Goal: Transaction & Acquisition: Book appointment/travel/reservation

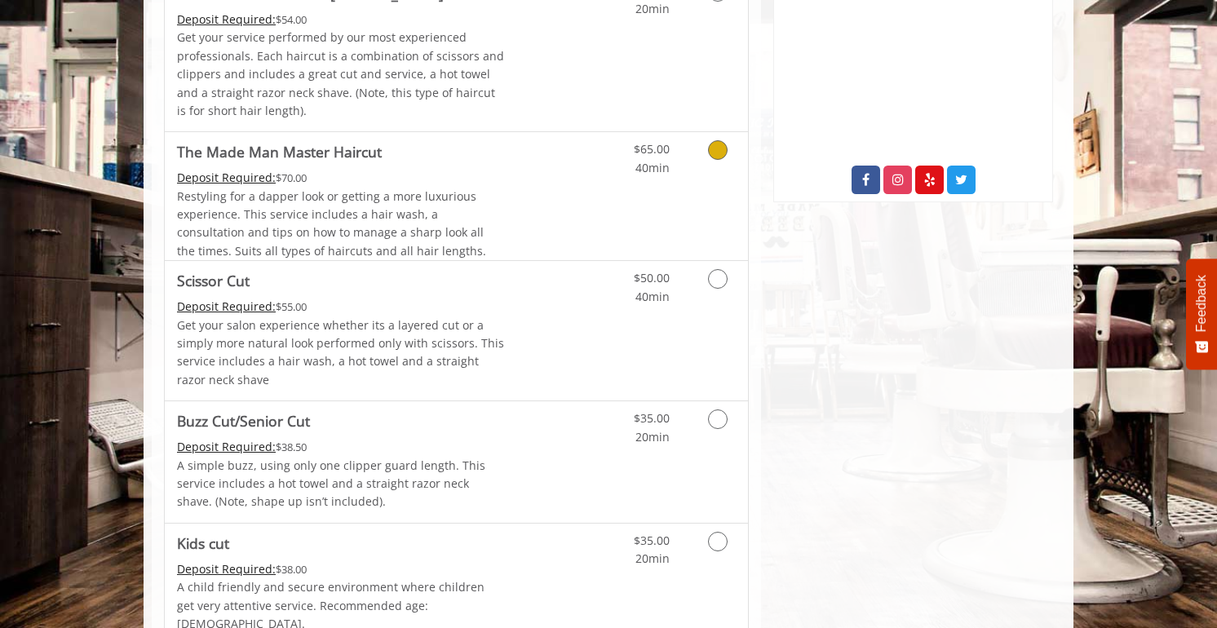
scroll to position [822, 0]
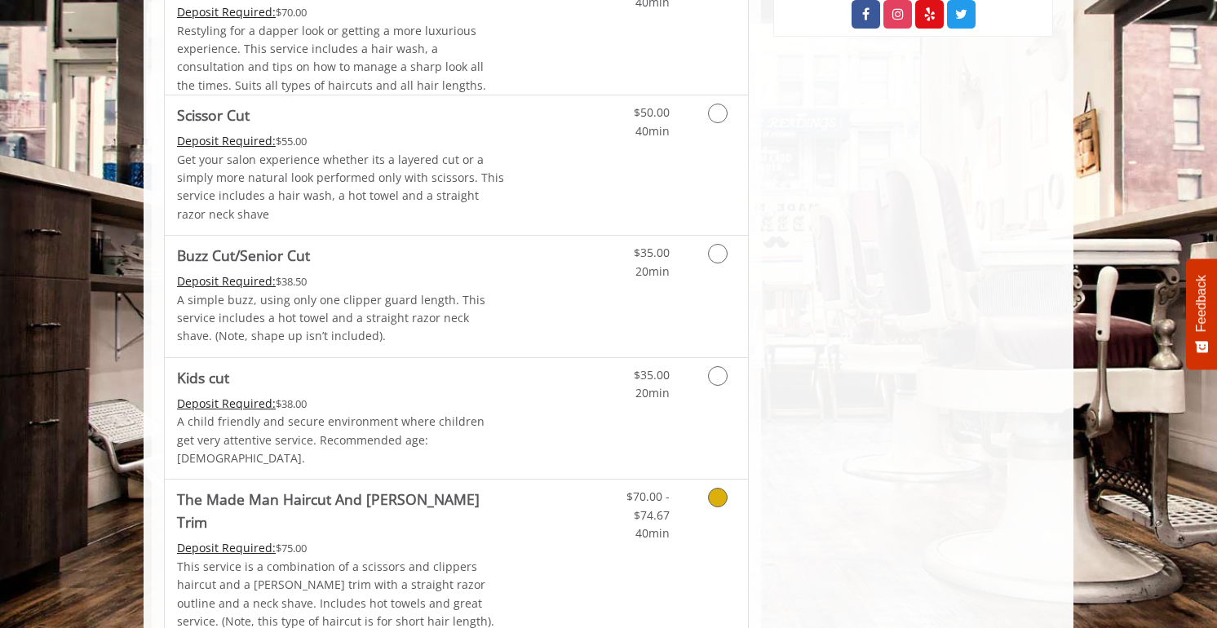
click at [495, 488] on span "The Made Man Haircut And Beard Trim" at bounding box center [341, 511] width 328 height 46
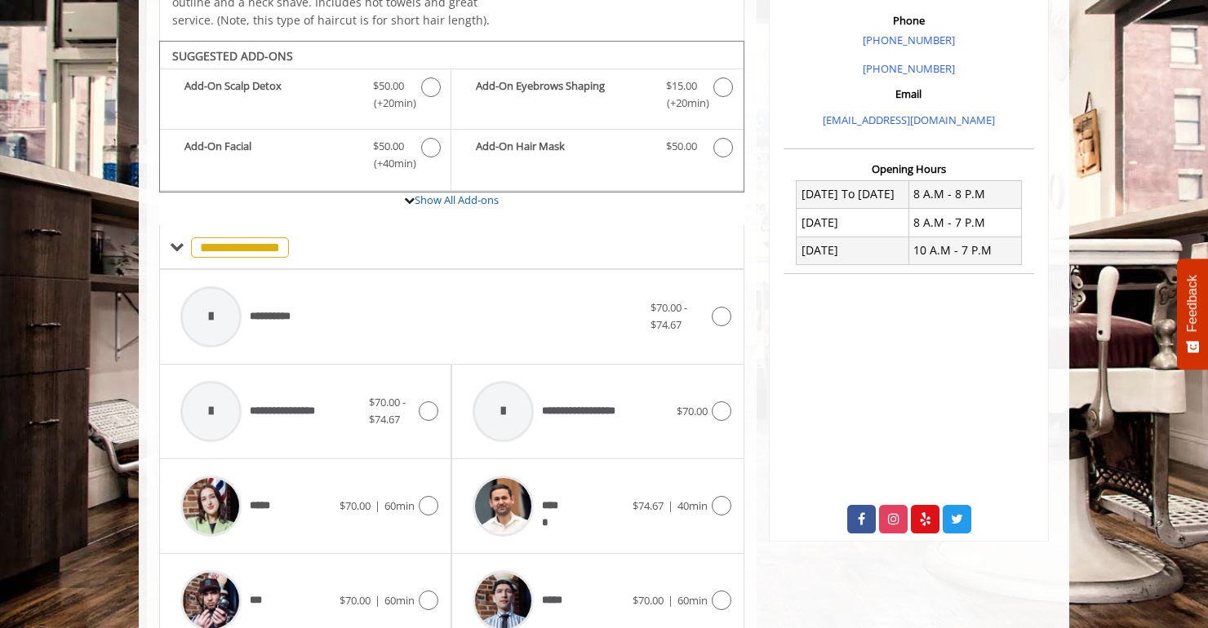
scroll to position [496, 0]
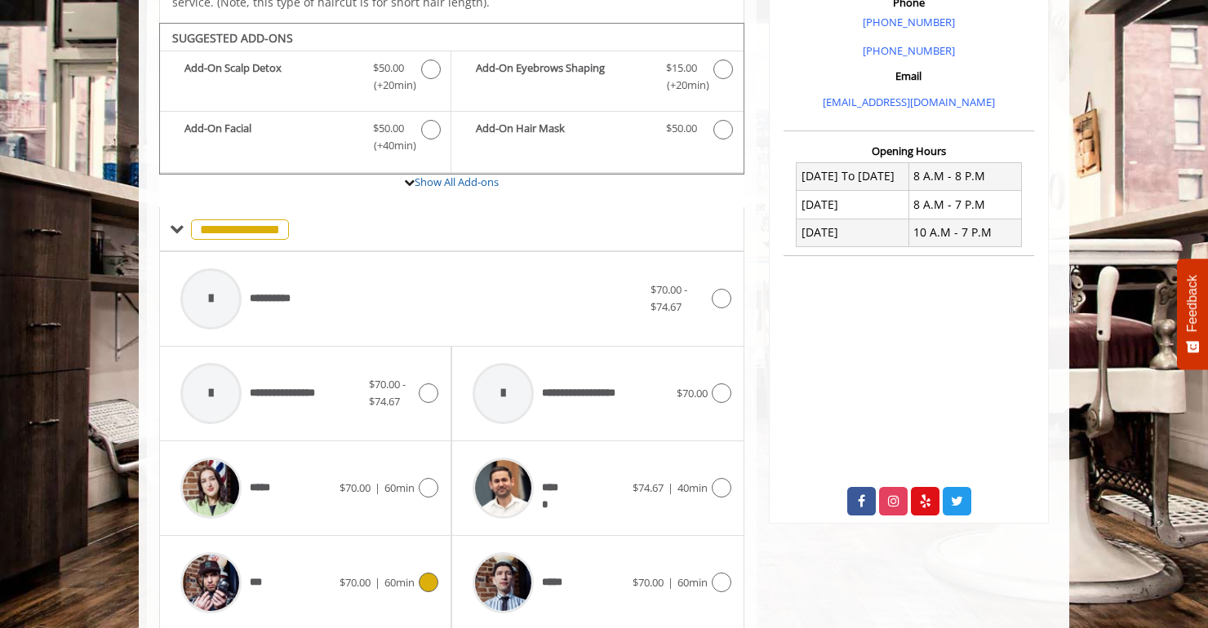
click at [361, 544] on div "*** $70.00 | 60min" at bounding box center [305, 583] width 266 height 78
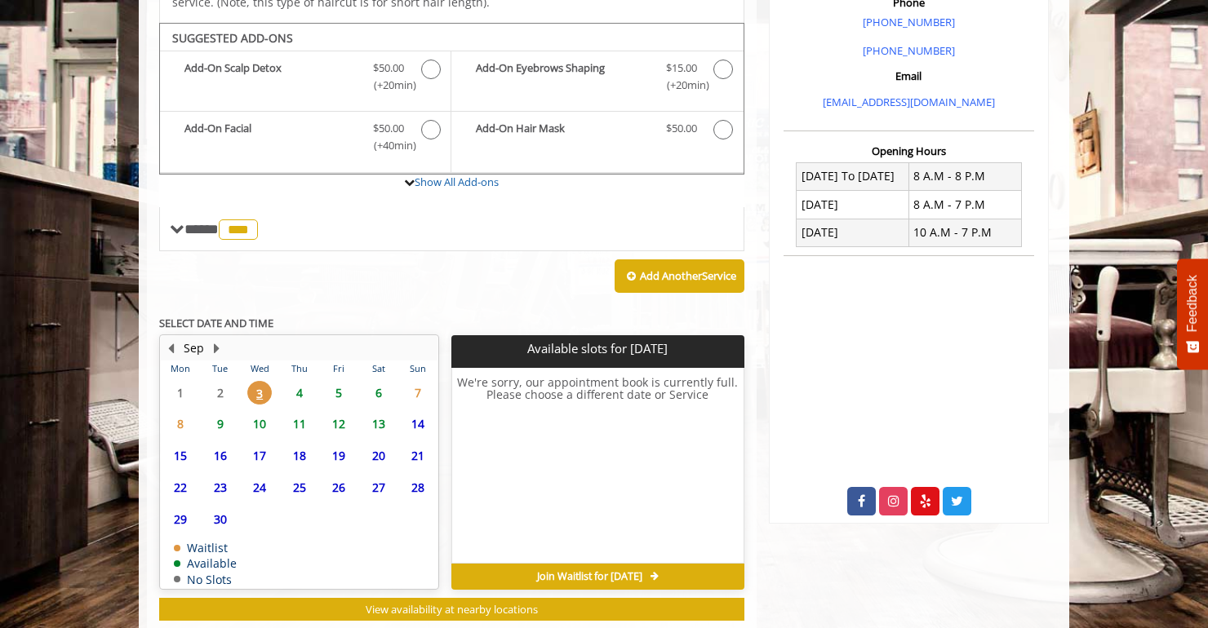
click at [300, 381] on span "4" at bounding box center [299, 393] width 24 height 24
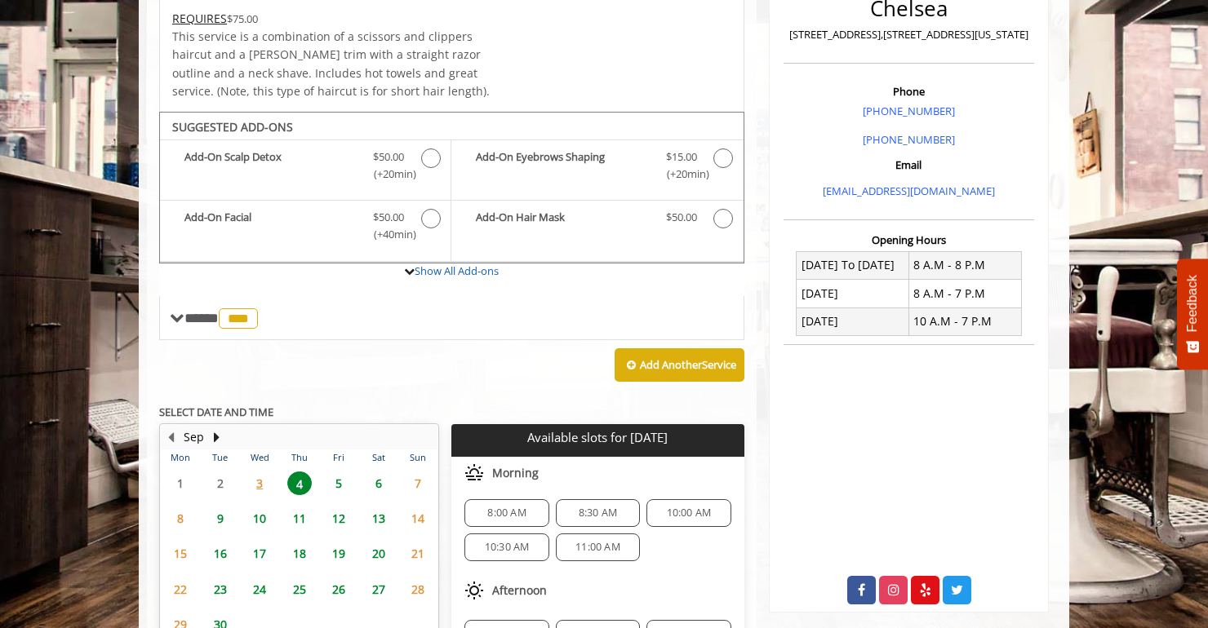
scroll to position [0, 0]
click at [326, 472] on span "5" at bounding box center [338, 484] width 24 height 24
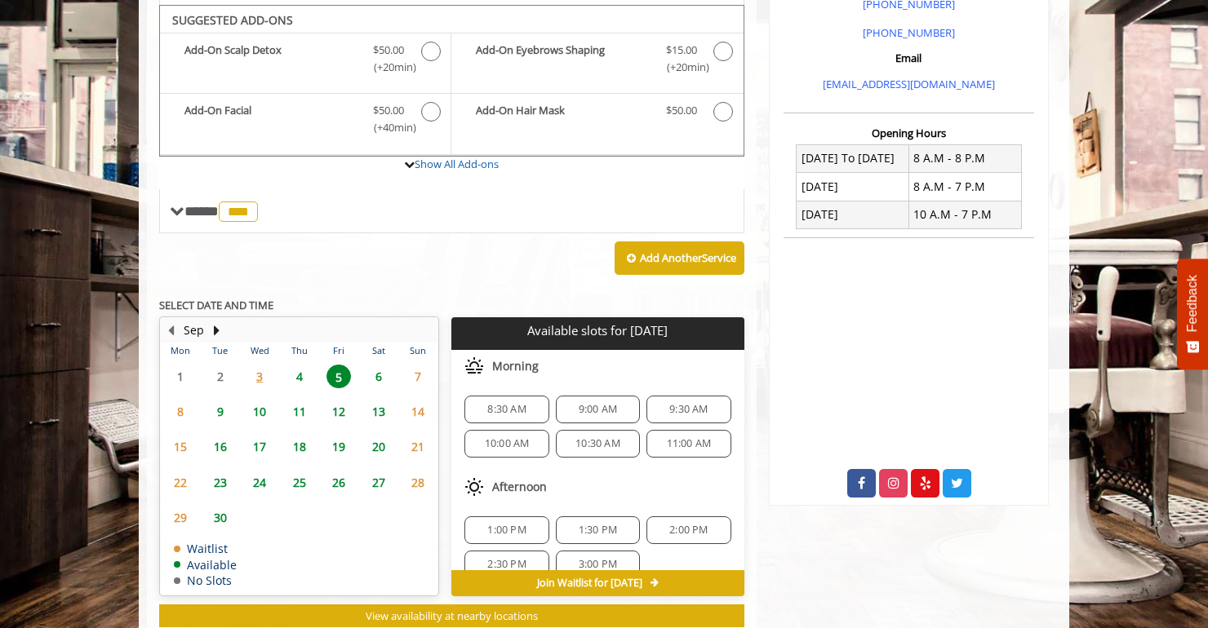
scroll to position [539, 0]
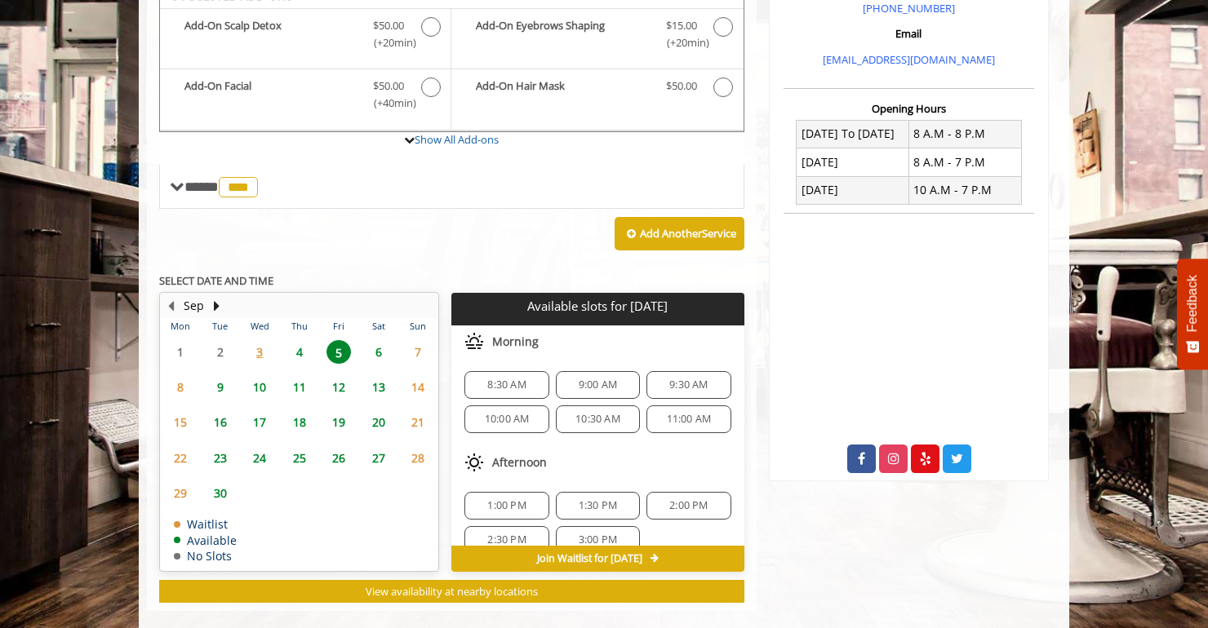
click at [306, 340] on span "4" at bounding box center [299, 352] width 24 height 24
click at [579, 379] on span "8:30 AM" at bounding box center [597, 385] width 38 height 13
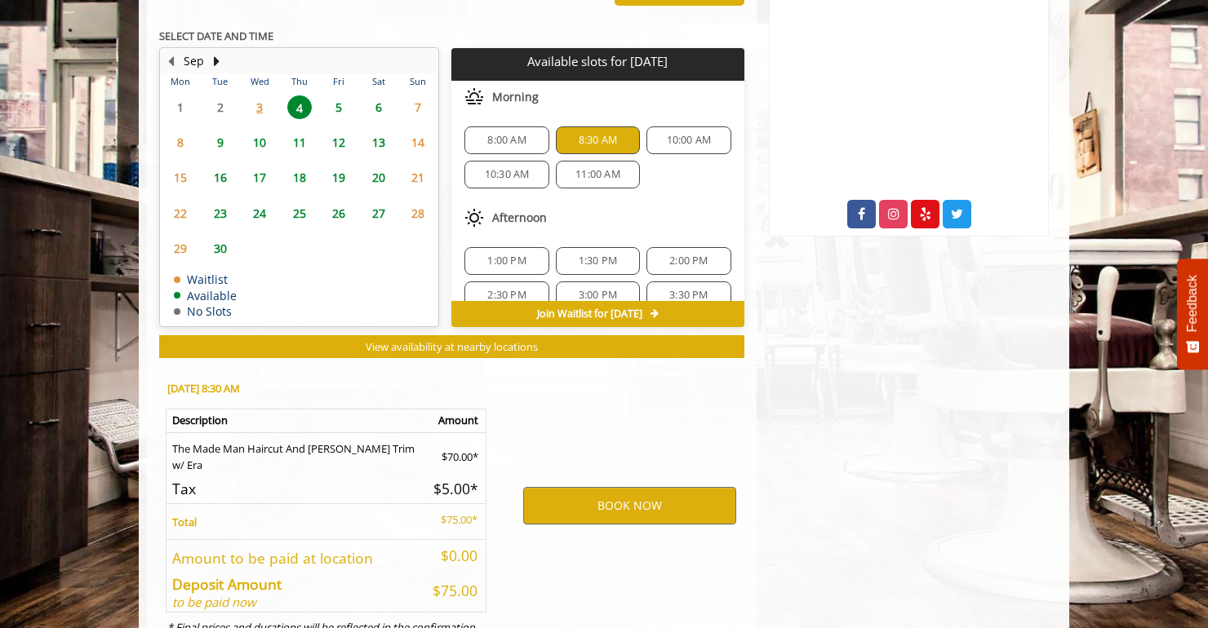
scroll to position [834, 0]
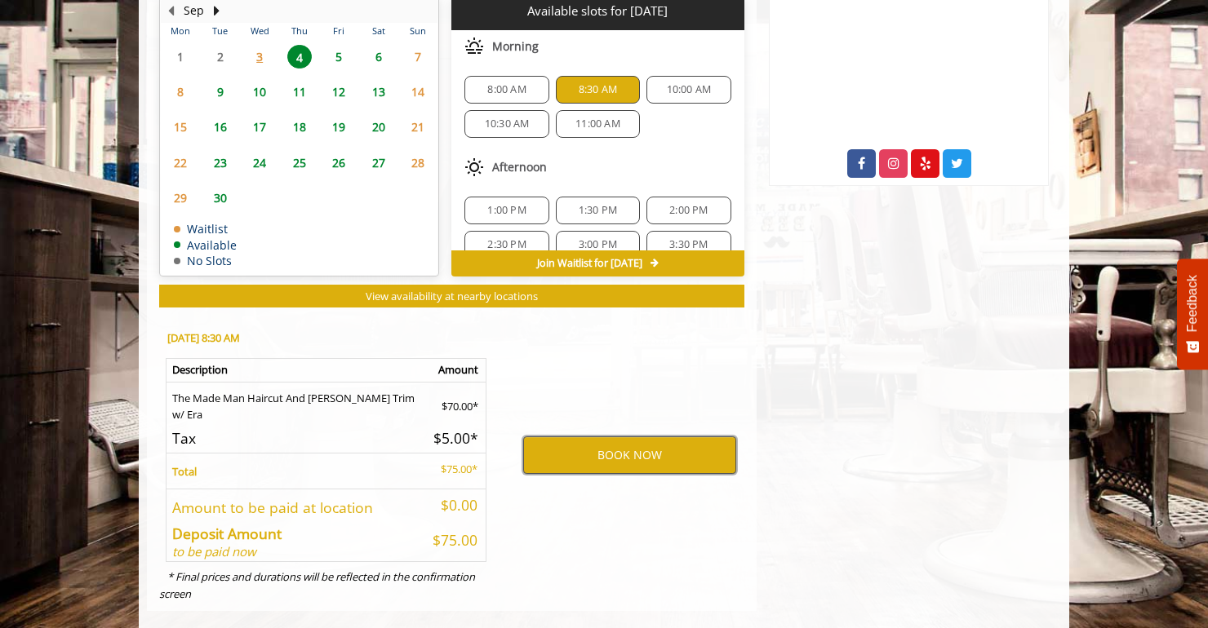
click at [589, 446] on button "BOOK NOW" at bounding box center [629, 456] width 213 height 38
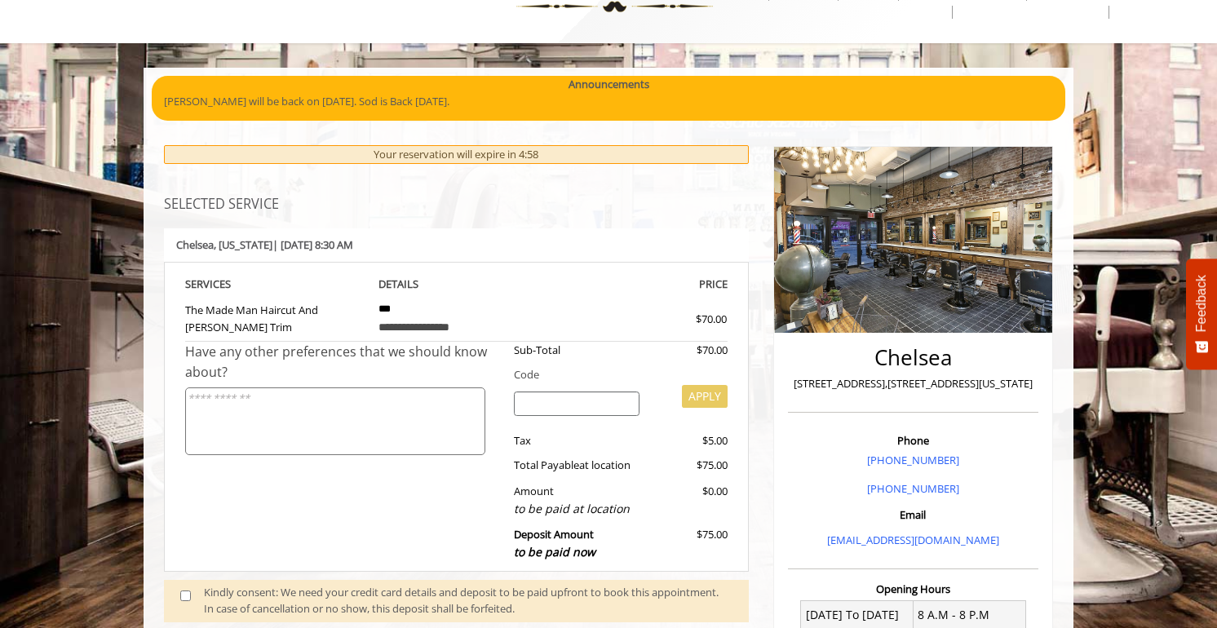
scroll to position [167, 0]
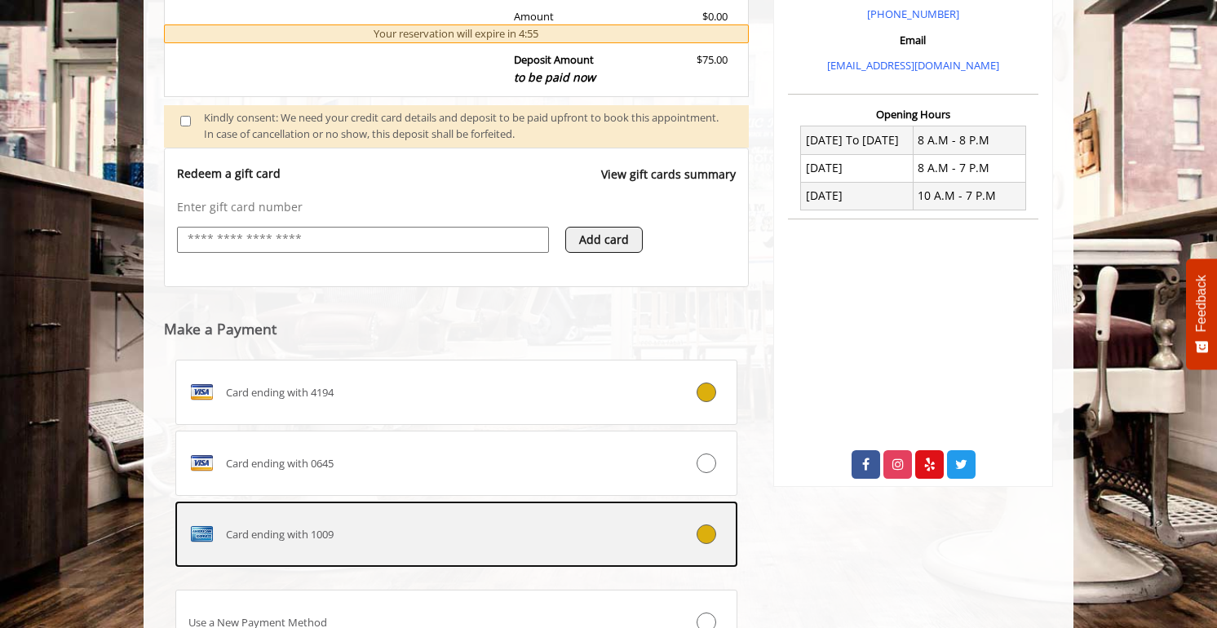
click at [473, 521] on div "Card ending with 1009" at bounding box center [409, 534] width 467 height 26
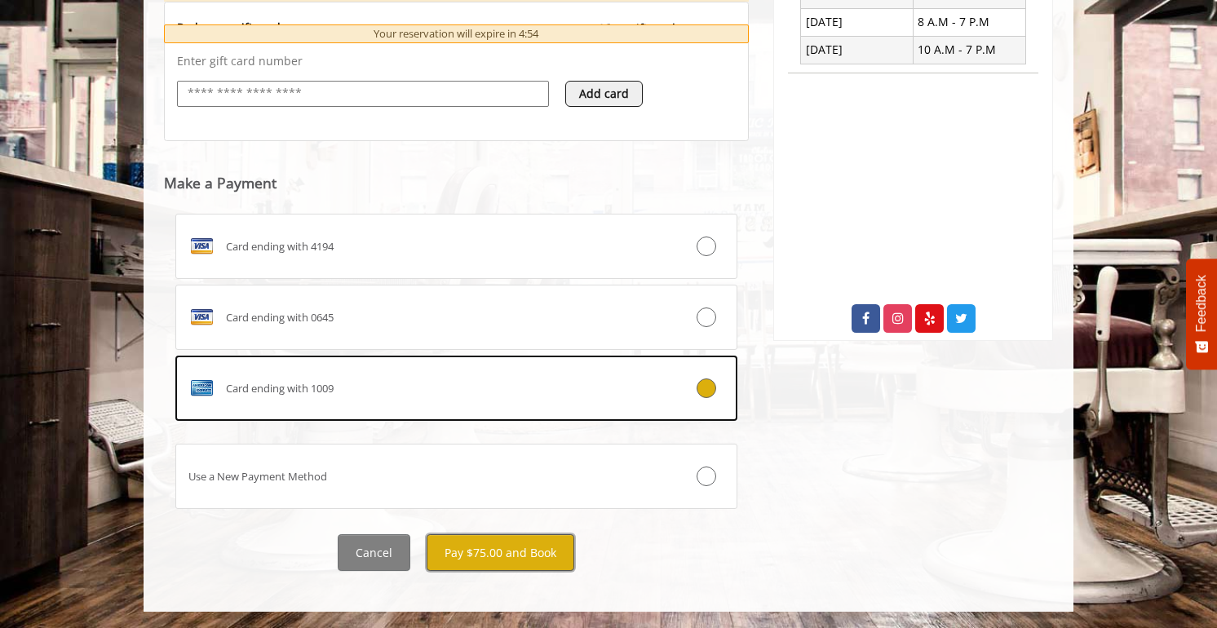
click at [467, 545] on button "Pay $75.00 and Book" at bounding box center [501, 552] width 148 height 37
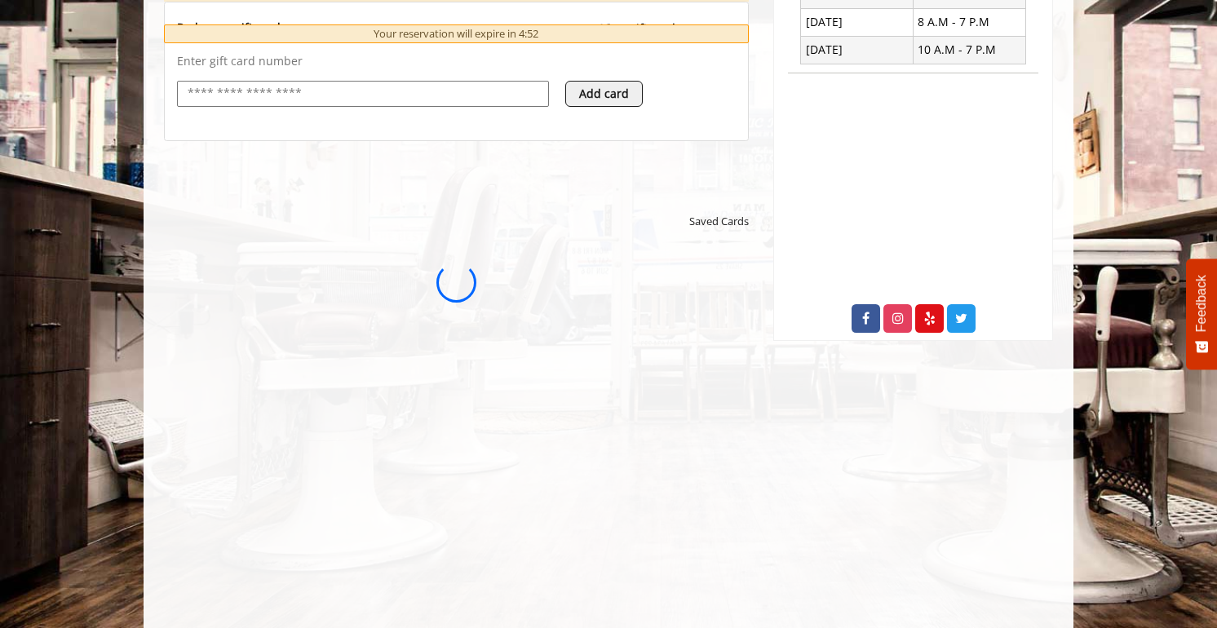
scroll to position [0, 0]
